Goal: Check status: Check status

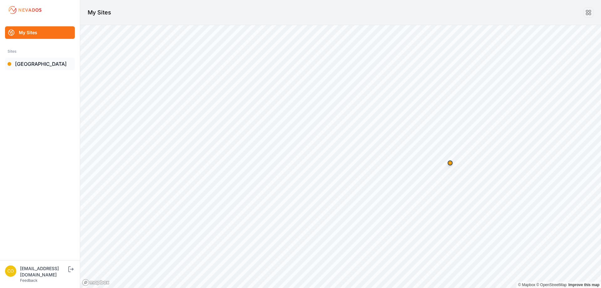
click at [42, 65] on link "[GEOGRAPHIC_DATA]" at bounding box center [40, 64] width 70 height 13
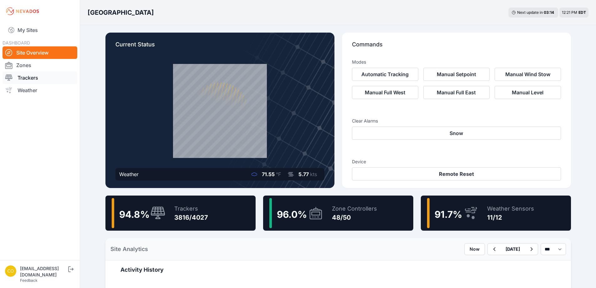
click at [28, 79] on link "Trackers" at bounding box center [40, 77] width 75 height 13
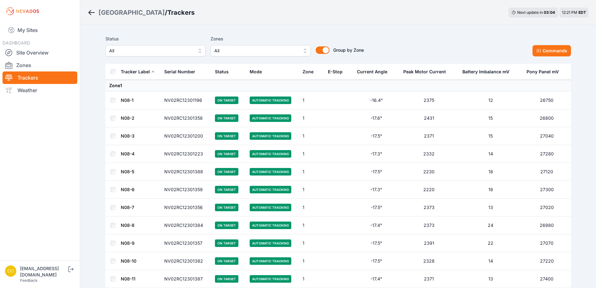
click at [300, 51] on button "All" at bounding box center [261, 50] width 100 height 11
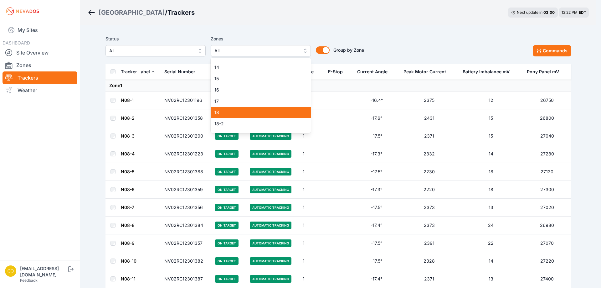
scroll to position [157, 0]
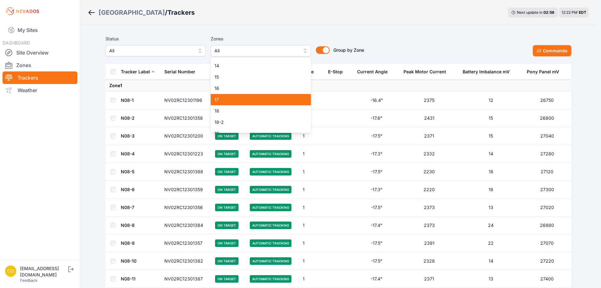
click at [244, 103] on div "17" at bounding box center [261, 99] width 100 height 11
click at [242, 113] on span "18" at bounding box center [256, 111] width 85 height 6
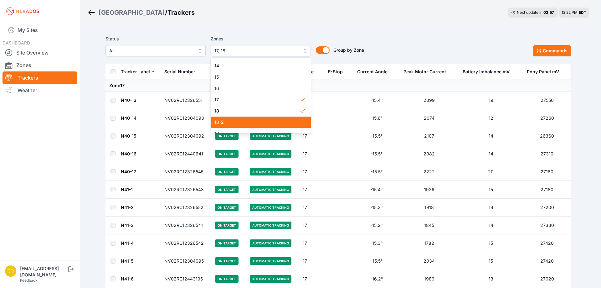
click at [242, 123] on span "18-2" at bounding box center [256, 122] width 85 height 6
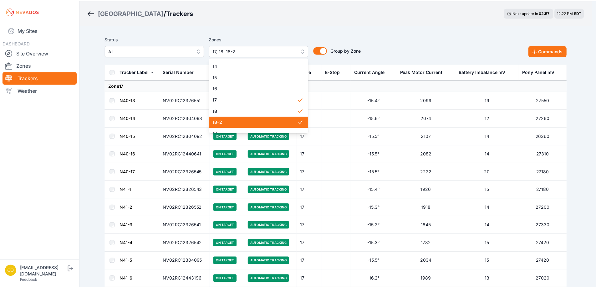
scroll to position [188, 0]
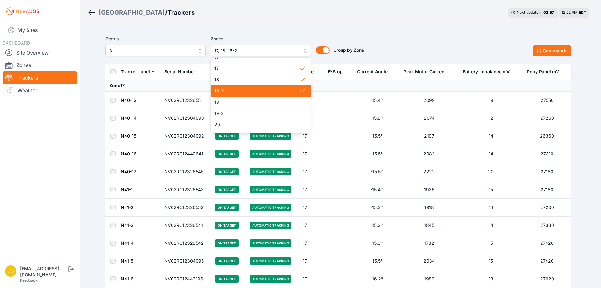
click at [241, 102] on span "19" at bounding box center [256, 102] width 85 height 6
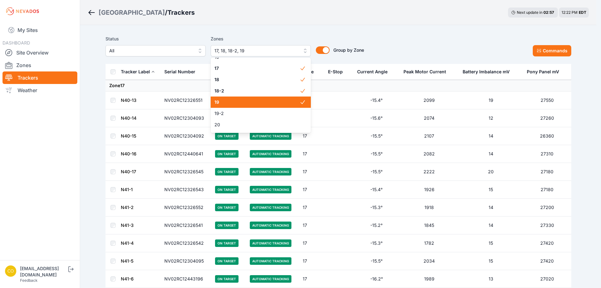
click at [242, 110] on span "19-2" at bounding box center [256, 113] width 85 height 6
click at [467, 53] on div "Status All Zones 17, 18, 18-2, 19, 19-2 1 2 3 4 5 6 7 8 9 10 11 11-2 12 13 14 1…" at bounding box center [339, 45] width 466 height 21
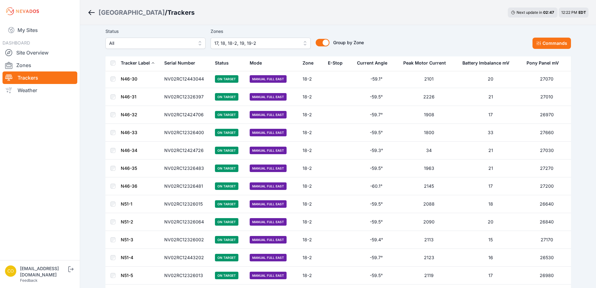
scroll to position [3467, 0]
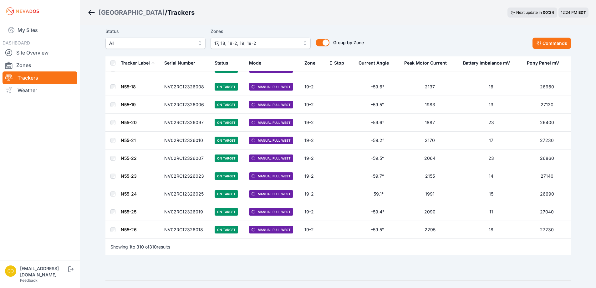
scroll to position [5445, 0]
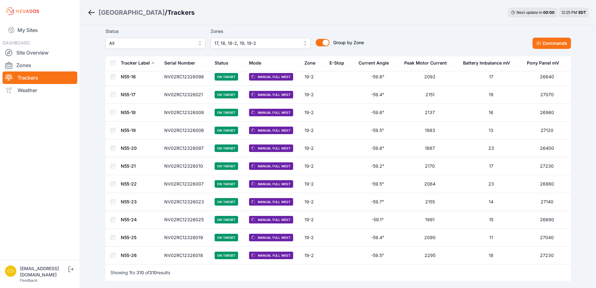
scroll to position [5445, 0]
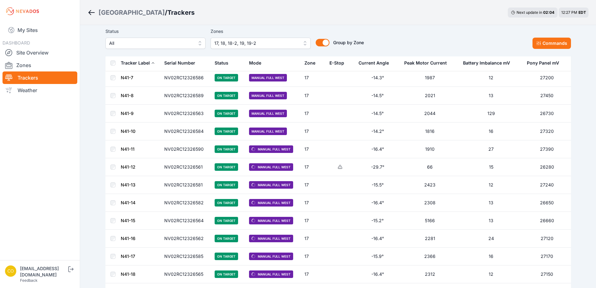
scroll to position [219, 0]
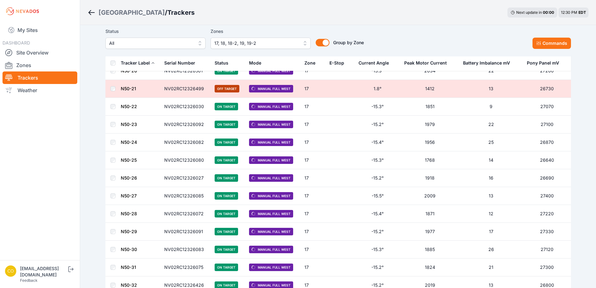
scroll to position [1471, 0]
